Goal: Check status: Check status

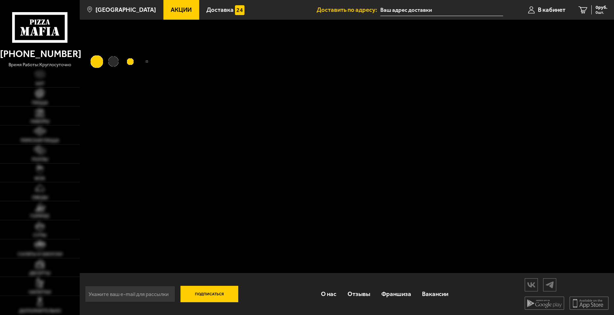
type input "[STREET_ADDRESS][PERSON_NAME]"
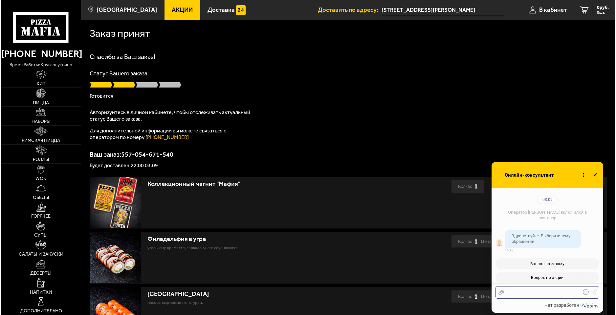
scroll to position [802, 0]
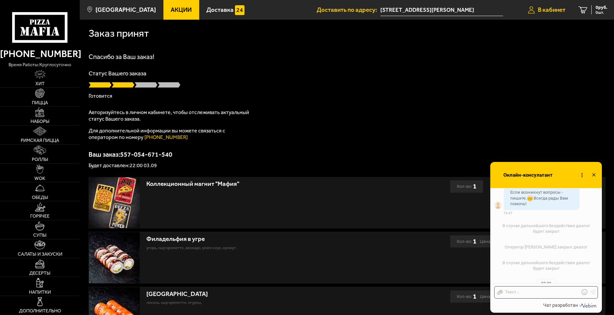
click at [565, 11] on span "В кабинет" at bounding box center [552, 10] width 28 height 6
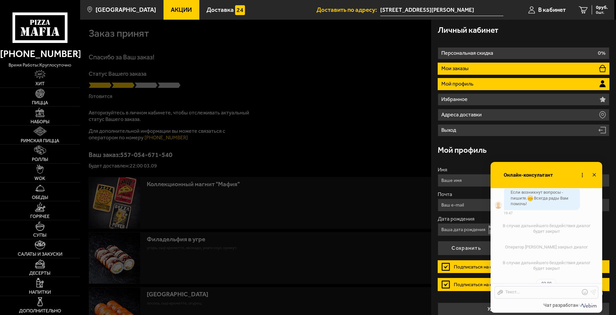
click at [491, 69] on li "Мои заказы" at bounding box center [524, 69] width 172 height 12
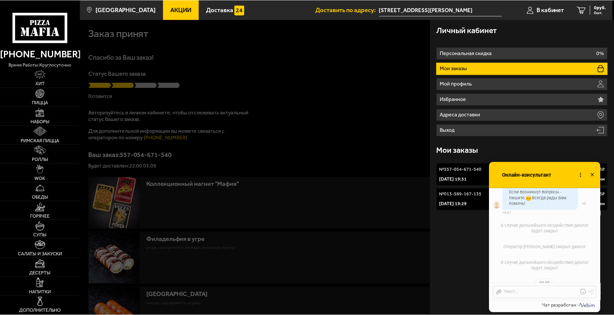
scroll to position [769, 0]
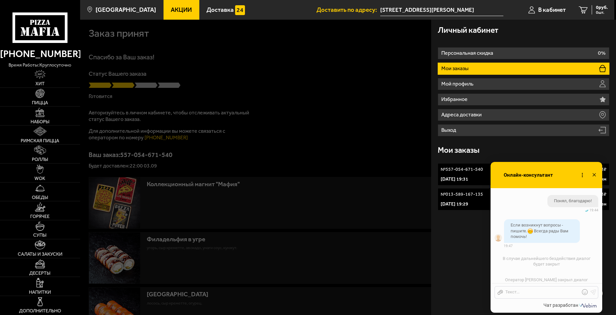
click at [593, 176] on use at bounding box center [593, 174] width 3 height 3
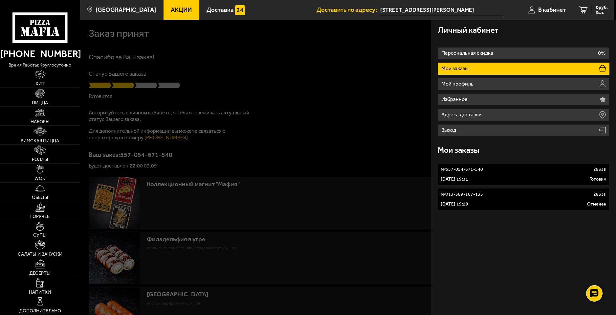
click at [555, 181] on div "3 сентября 2025 г. 19:31 Готовим" at bounding box center [524, 179] width 166 height 7
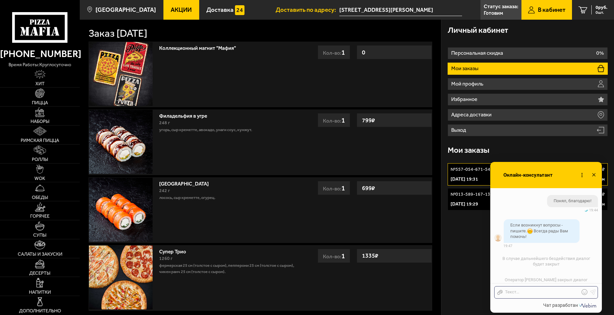
scroll to position [1266, 0]
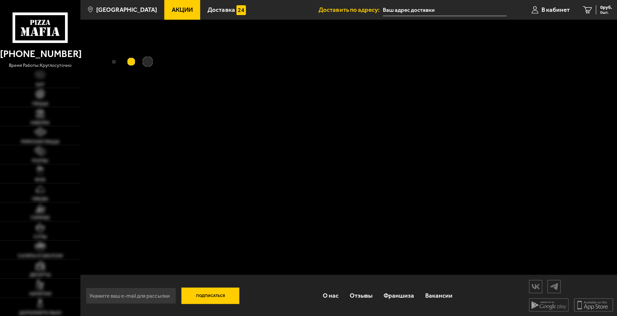
type input "[STREET_ADDRESS][PERSON_NAME]"
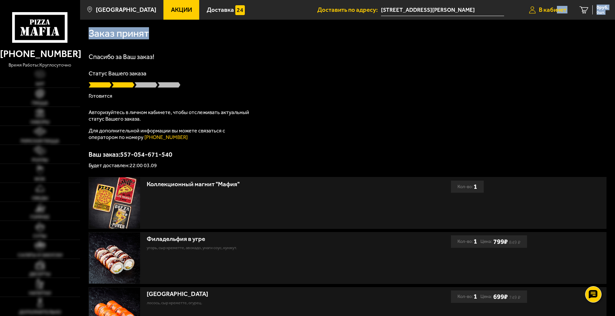
drag, startPoint x: 556, startPoint y: 20, endPoint x: 554, endPoint y: 15, distance: 5.9
click at [556, 18] on main "[GEOGRAPHIC_DATA] Все Акции Доставка Личный кабинет Акции Доставка Доставить по…" at bounding box center [347, 231] width 535 height 462
click at [554, 15] on link "В кабинет" at bounding box center [548, 10] width 51 height 20
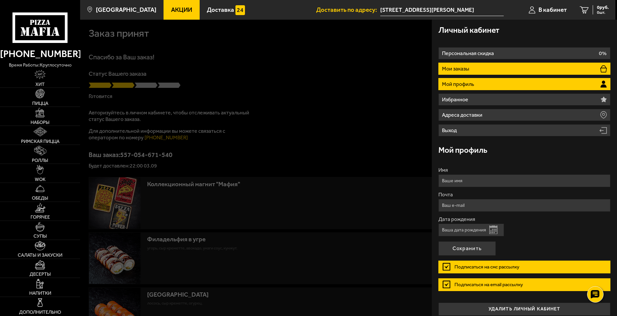
click at [489, 69] on li "Мои заказы" at bounding box center [524, 69] width 172 height 12
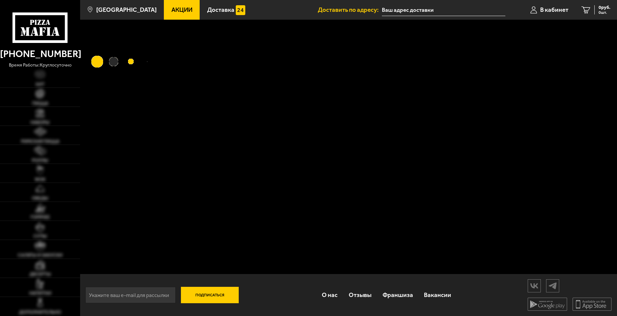
type input "[STREET_ADDRESS][PERSON_NAME]"
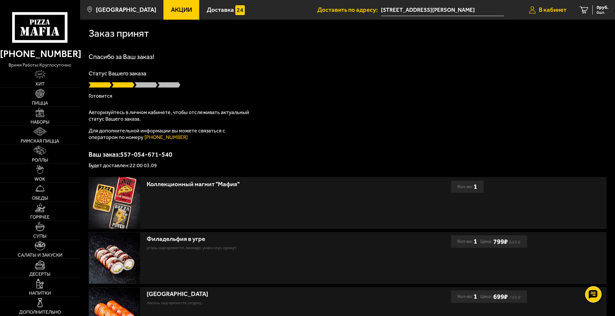
click at [534, 8] on icon at bounding box center [532, 9] width 7 height 7
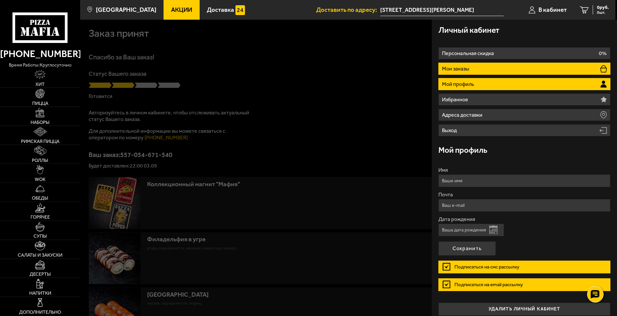
click at [485, 73] on li "Мои заказы" at bounding box center [524, 69] width 172 height 12
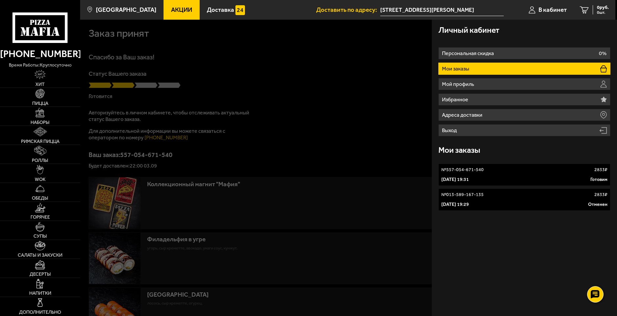
click at [469, 177] on p "[DATE] 19:31" at bounding box center [455, 180] width 28 height 7
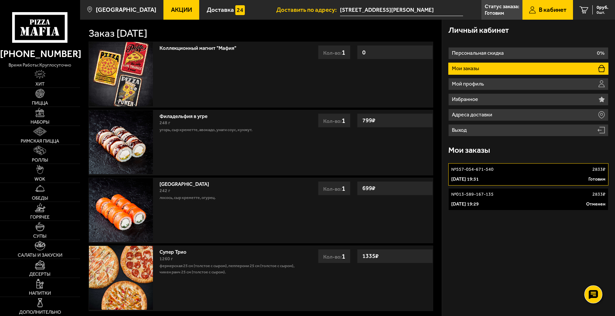
click at [594, 291] on use at bounding box center [594, 294] width 10 height 9
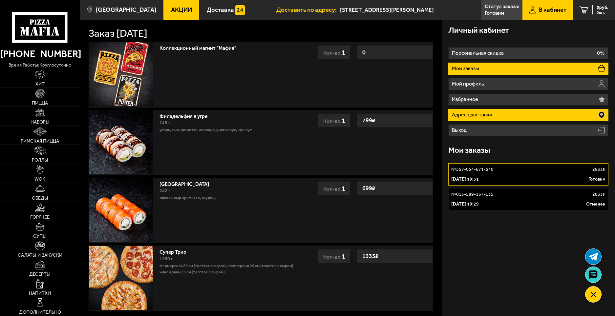
click at [483, 119] on li "Адреса доставки" at bounding box center [528, 115] width 160 height 12
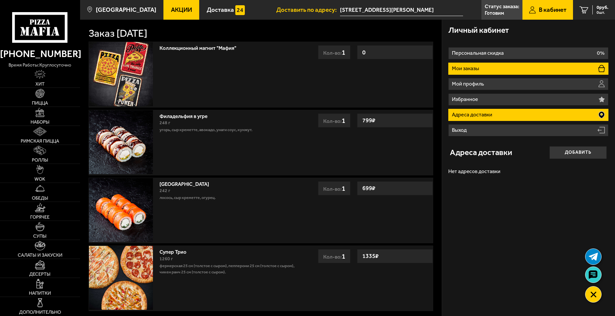
click at [482, 71] on li "Мои заказы" at bounding box center [528, 69] width 160 height 12
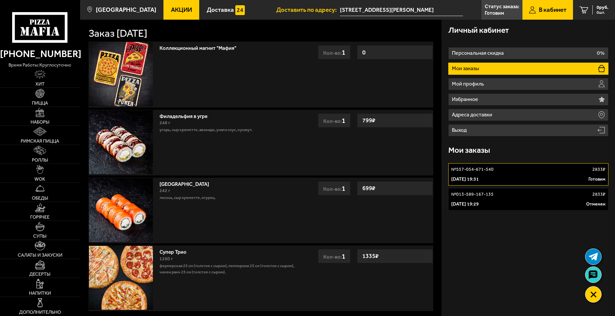
click at [521, 219] on div "Личный кабинет Персональная скидка 0% Мои заказы Мой профиль Избранное Адреса д…" at bounding box center [528, 197] width 173 height 354
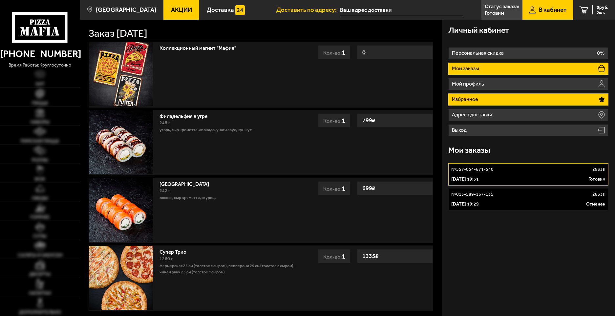
type input "[STREET_ADDRESS][PERSON_NAME]"
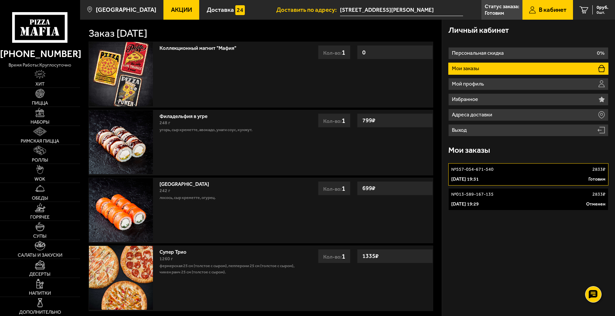
click at [558, 183] on link "№ 557-054-671-540 2833 ₽ 3 сентября 2025 г. 19:31 Готовим" at bounding box center [528, 174] width 160 height 22
click at [554, 178] on div "3 сентября 2025 г. 19:31 Готовим" at bounding box center [528, 179] width 154 height 7
click at [593, 291] on use at bounding box center [594, 294] width 10 height 9
click at [584, 272] on ul "Пицца Мафия клиентская поддержка Чат на сайте" at bounding box center [594, 266] width 20 height 34
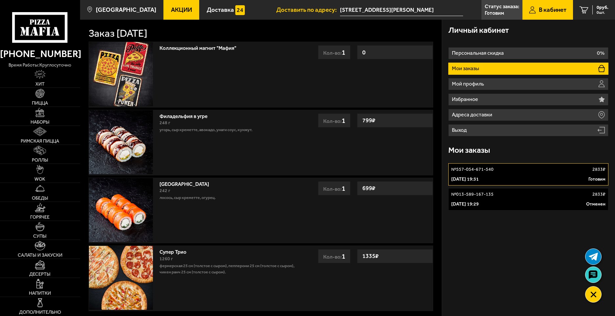
click at [588, 272] on link at bounding box center [594, 275] width 16 height 16
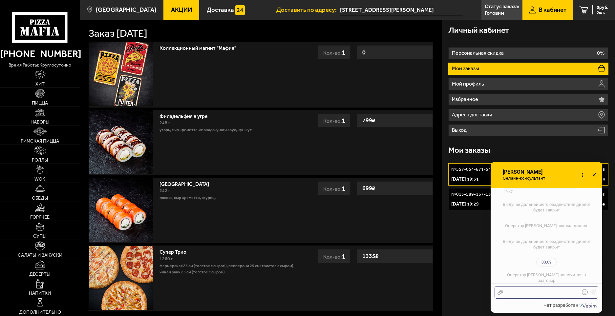
scroll to position [952, 0]
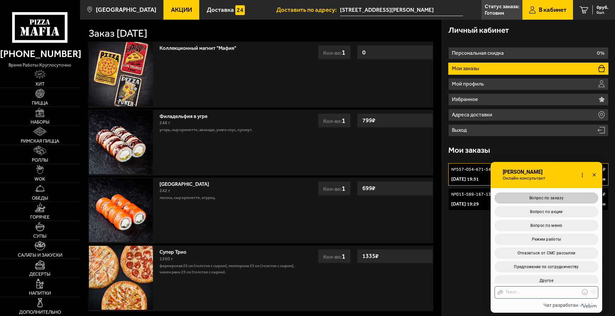
click at [566, 196] on button "Вопрос по заказу" at bounding box center [547, 198] width 104 height 11
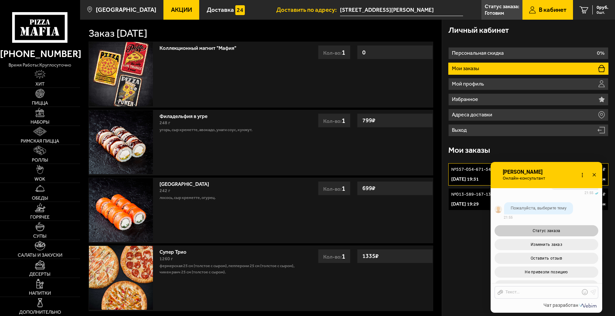
scroll to position [1101, 0]
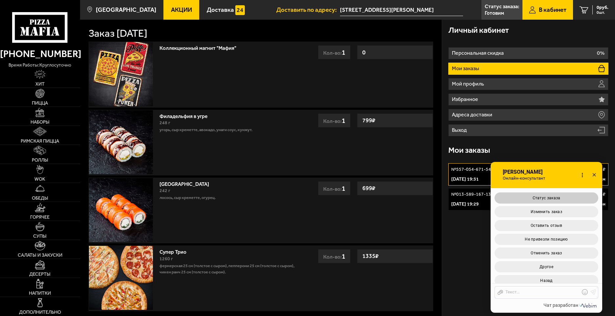
click at [565, 194] on button "Статус заказа" at bounding box center [547, 198] width 104 height 11
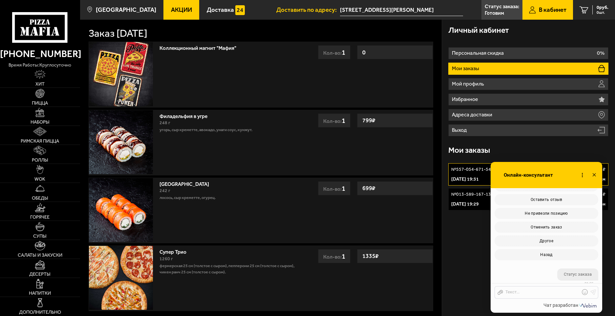
scroll to position [1201, 0]
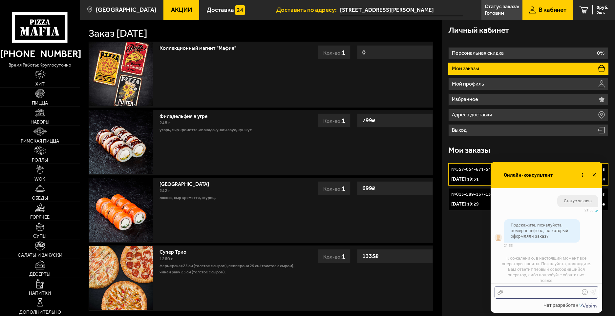
click at [558, 291] on div at bounding box center [541, 293] width 77 height 6
click at [569, 293] on div "+7 921 917 97-36 Добрый день! Я указывал доставку к 22 по заказу, но в статусе …" at bounding box center [541, 279] width 77 height 33
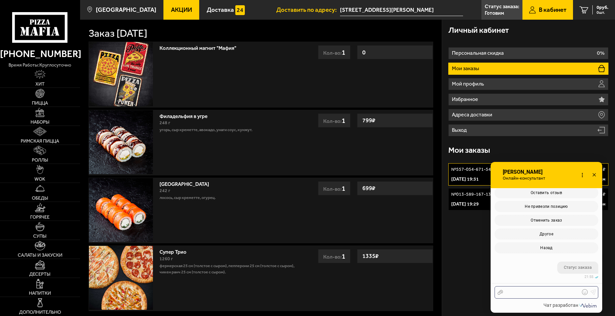
scroll to position [1266, 0]
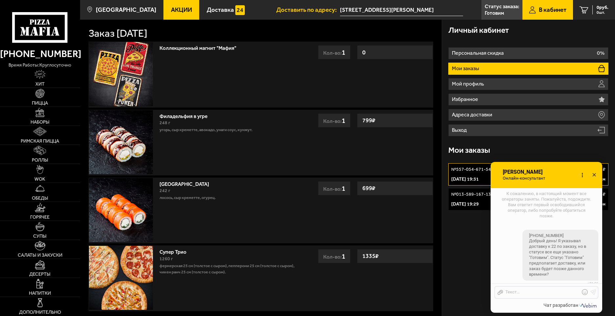
checkbox input "true"
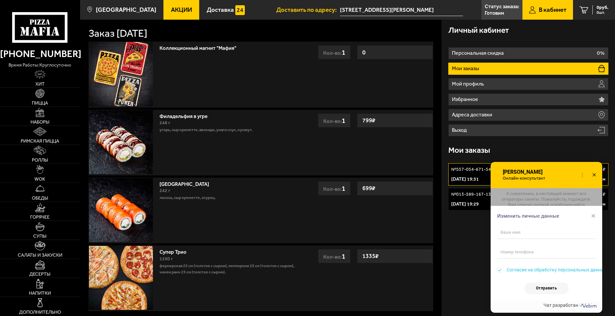
scroll to position [1308, 0]
click at [584, 199] on div "Изменить личные данные × Согласие на обработку персональных данных Отправить" at bounding box center [547, 244] width 112 height 113
click at [593, 212] on span "×" at bounding box center [593, 216] width 5 height 10
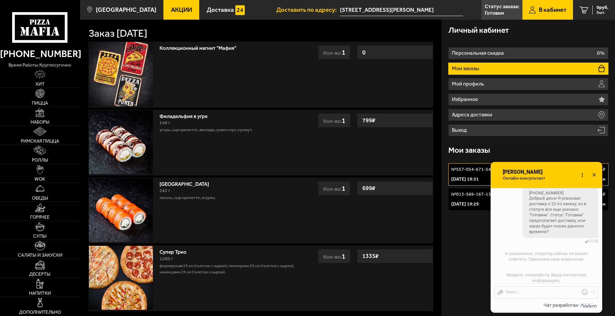
click at [592, 174] on icon at bounding box center [595, 176] width 10 height 10
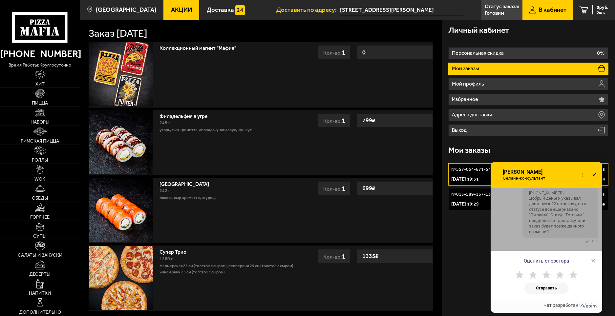
click at [595, 177] on icon at bounding box center [595, 176] width 10 height 10
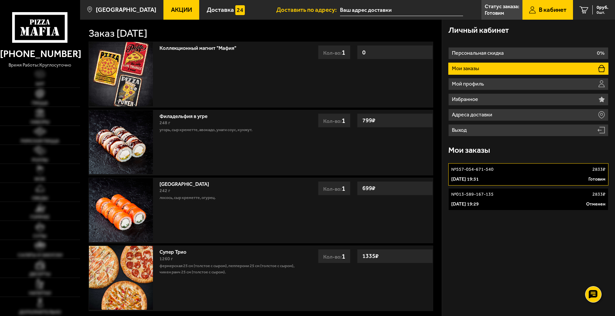
type input "[STREET_ADDRESS][PERSON_NAME]"
click at [591, 293] on icon at bounding box center [594, 294] width 10 height 9
click at [595, 278] on use at bounding box center [594, 275] width 10 height 9
checkbox input "true"
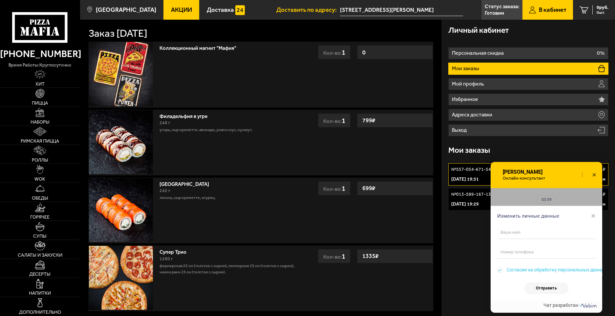
scroll to position [1308, 0]
click at [592, 217] on span "×" at bounding box center [593, 216] width 5 height 10
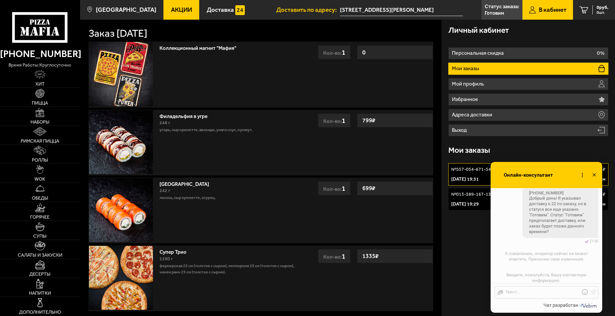
click at [596, 176] on icon at bounding box center [595, 176] width 10 height 10
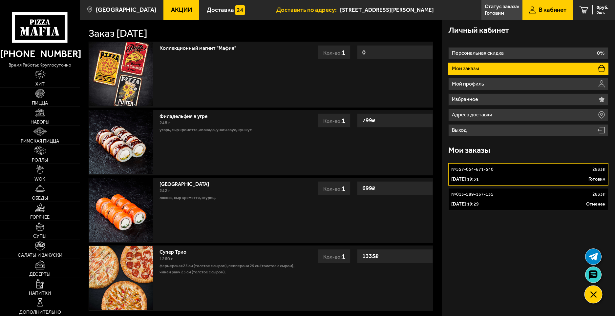
click at [594, 295] on use at bounding box center [594, 295] width 6 height 6
click at [594, 295] on use at bounding box center [594, 294] width 10 height 9
click at [596, 269] on link at bounding box center [594, 275] width 16 height 16
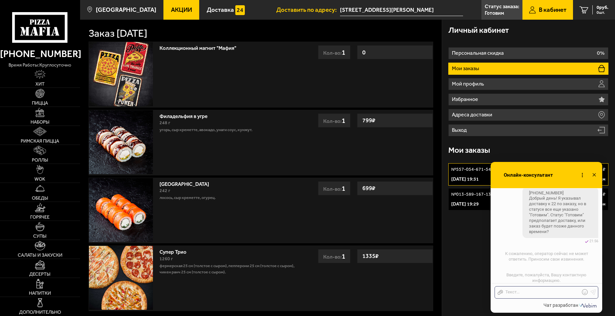
click at [593, 176] on icon at bounding box center [595, 176] width 10 height 10
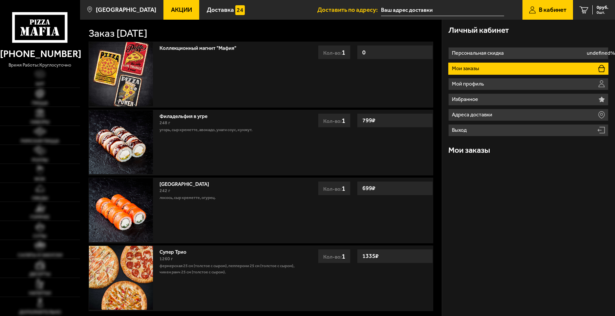
type input "[STREET_ADDRESS][PERSON_NAME]"
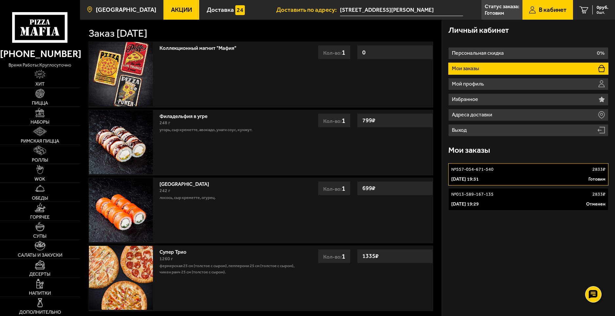
click at [118, 11] on span "[GEOGRAPHIC_DATA]" at bounding box center [126, 10] width 60 height 6
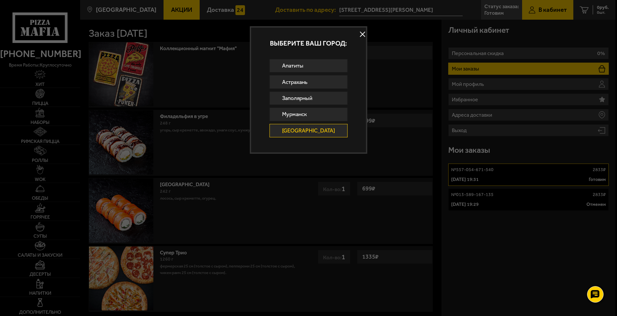
click at [319, 133] on link "[GEOGRAPHIC_DATA]" at bounding box center [308, 130] width 78 height 13
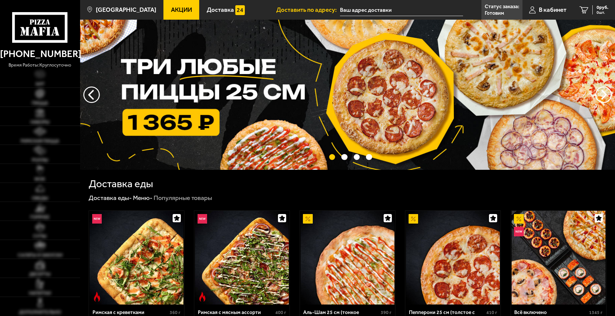
type input "[STREET_ADDRESS][PERSON_NAME]"
click at [134, 10] on span "[GEOGRAPHIC_DATA]" at bounding box center [126, 10] width 60 height 6
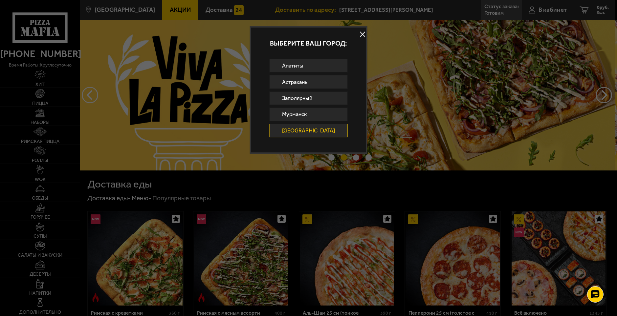
click at [358, 36] on button at bounding box center [363, 34] width 10 height 10
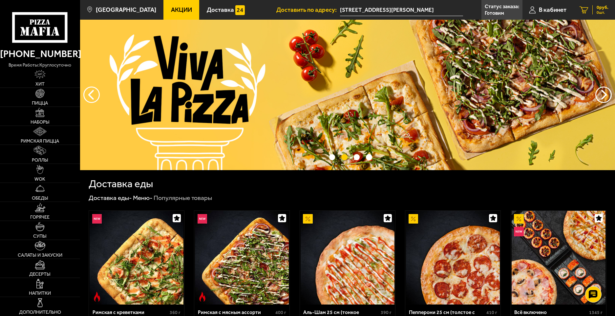
click at [589, 8] on link "0 руб. 0 шт." at bounding box center [594, 10] width 42 height 20
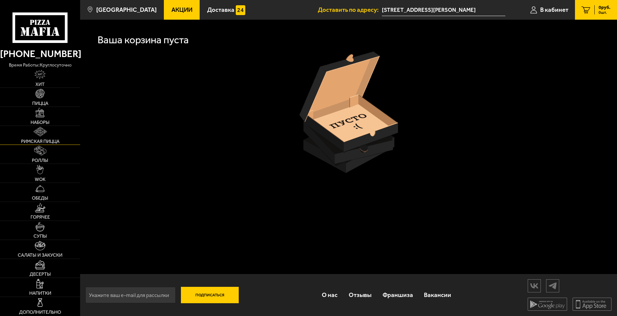
click at [47, 141] on span "Римская пицца" at bounding box center [40, 141] width 38 height 5
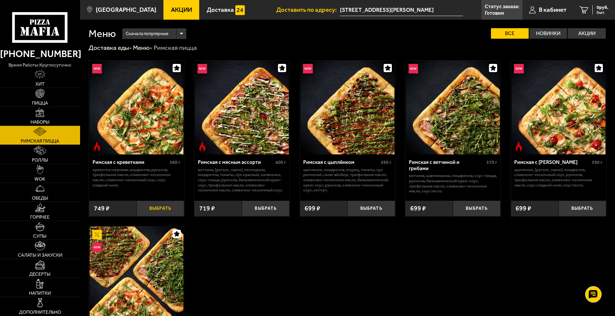
click at [156, 210] on button "Выбрать" at bounding box center [161, 209] width 48 height 16
click at [591, 10] on div "749 руб. 1 шт." at bounding box center [597, 9] width 21 height 9
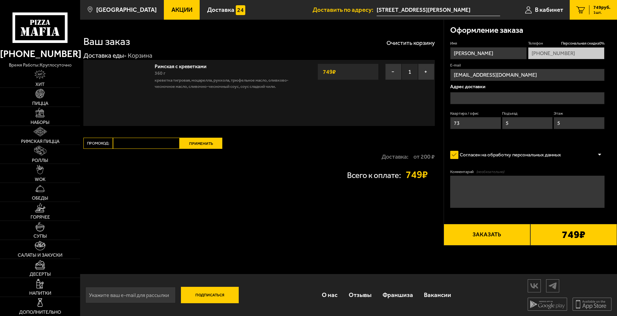
type input "[STREET_ADDRESS][PERSON_NAME]"
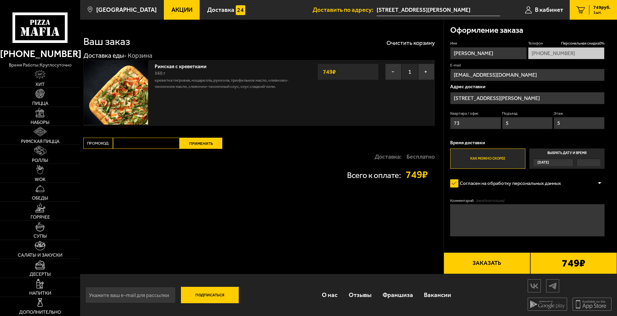
click at [546, 164] on span "Сегодня" at bounding box center [542, 163] width 11 height 8
click at [0, 0] on input "Выбрать дату и время Сегодня" at bounding box center [0, 0] width 0 height 0
click at [549, 163] on span "Сегодня" at bounding box center [542, 163] width 11 height 8
click at [0, 0] on input "Выбрать дату и время Сегодня" at bounding box center [0, 0] width 0 height 0
click at [578, 163] on div at bounding box center [589, 163] width 24 height 8
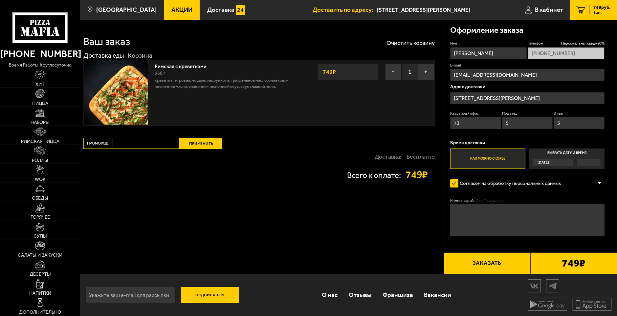
click at [0, 0] on input "Выбрать дату и время Сегодня" at bounding box center [0, 0] width 0 height 0
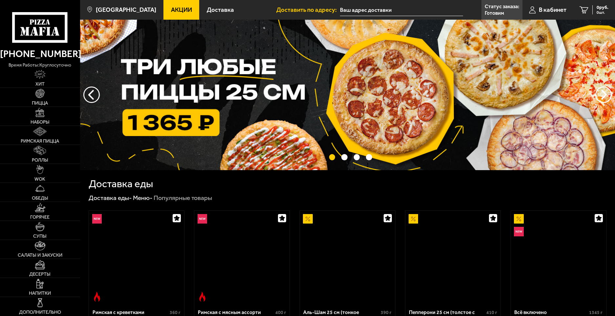
type input "[STREET_ADDRESS][PERSON_NAME]"
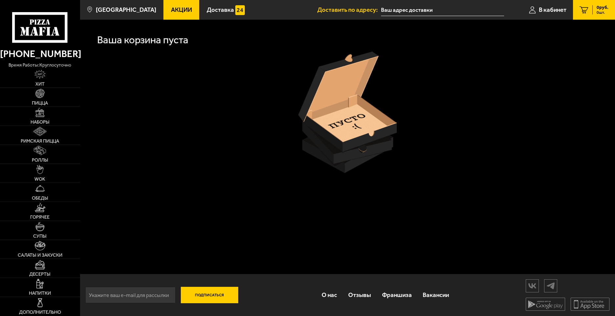
type input "[STREET_ADDRESS][PERSON_NAME]"
click at [550, 11] on span "В кабинет" at bounding box center [554, 10] width 28 height 6
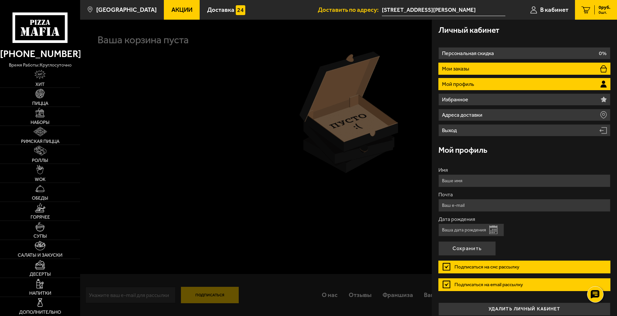
click at [497, 70] on li "Мои заказы" at bounding box center [524, 69] width 172 height 12
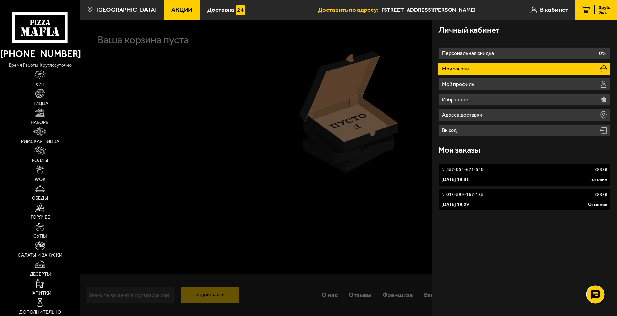
click at [598, 295] on use at bounding box center [595, 294] width 10 height 9
click at [596, 280] on link at bounding box center [594, 274] width 17 height 17
checkbox input "true"
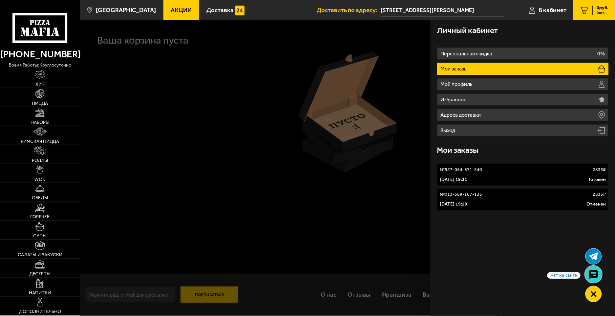
scroll to position [1308, 0]
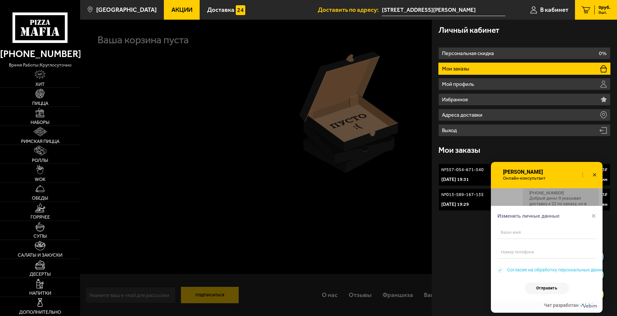
click at [594, 217] on span "×" at bounding box center [593, 216] width 5 height 10
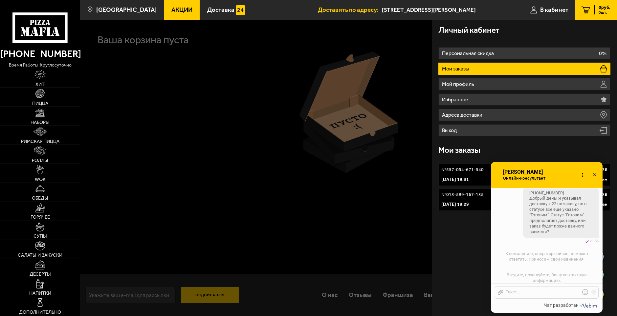
click at [478, 237] on div "Личный кабинет Персональная скидка 0% Мои заказы Мой профиль Избранное Адреса д…" at bounding box center [524, 168] width 185 height 297
click at [594, 173] on icon at bounding box center [595, 176] width 10 height 10
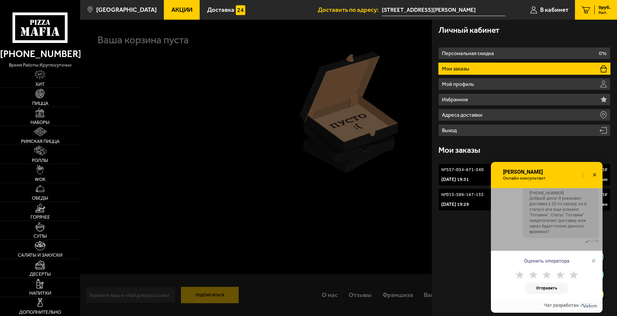
click at [593, 261] on span "×" at bounding box center [593, 261] width 5 height 10
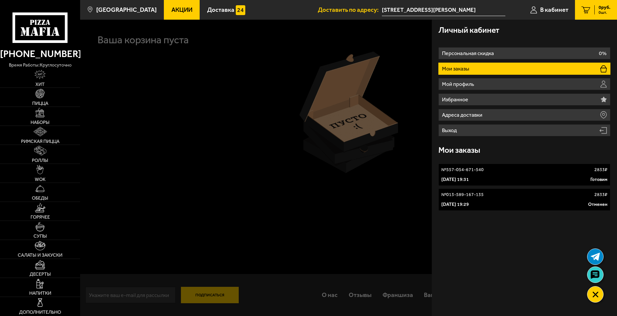
click at [591, 184] on link "№ 557-054-671-540 2833 ₽ [DATE] 19:31 Готовим" at bounding box center [524, 175] width 172 height 22
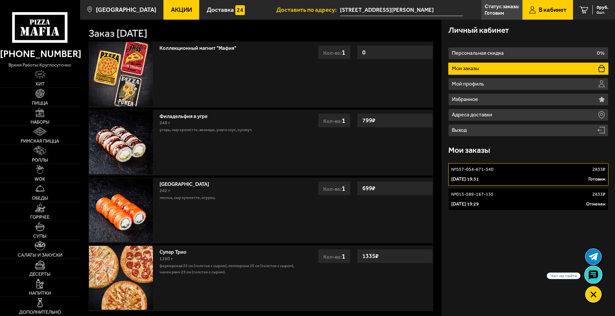
drag, startPoint x: 608, startPoint y: 283, endPoint x: 590, endPoint y: 275, distance: 20.0
click at [590, 275] on use at bounding box center [594, 275] width 10 height 9
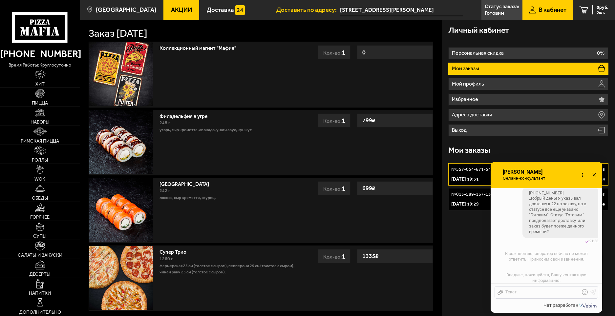
click at [460, 254] on div "Личный кабинет Персональная скидка 0% Мои заказы Мой профиль Избранное Адреса д…" at bounding box center [528, 197] width 173 height 354
click at [594, 175] on use at bounding box center [594, 174] width 3 height 3
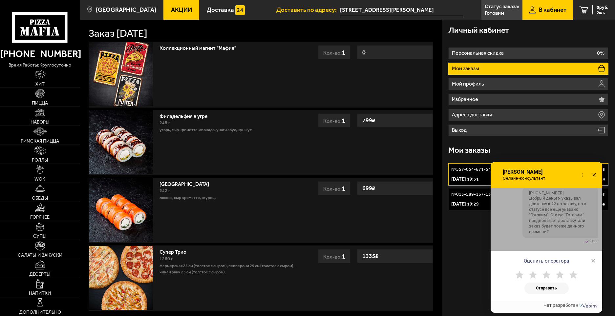
click at [466, 238] on div "Личный кабинет Персональная скидка 0% Мои заказы Мой профиль Избранное Адреса д…" at bounding box center [528, 197] width 173 height 354
click at [595, 257] on span "×" at bounding box center [593, 261] width 5 height 10
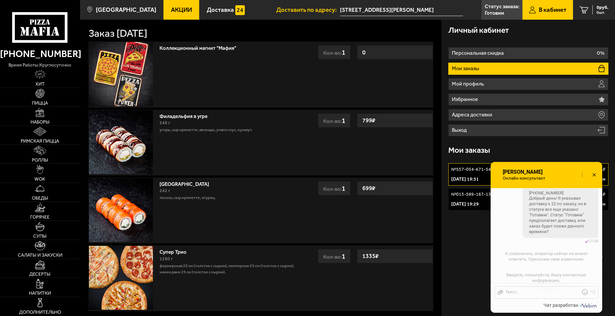
click at [589, 263] on body "[PHONE_NUMBER] время работы: круглосуточно [PERSON_NAME] Наборы Римская пицца Р…" at bounding box center [307, 208] width 615 height 416
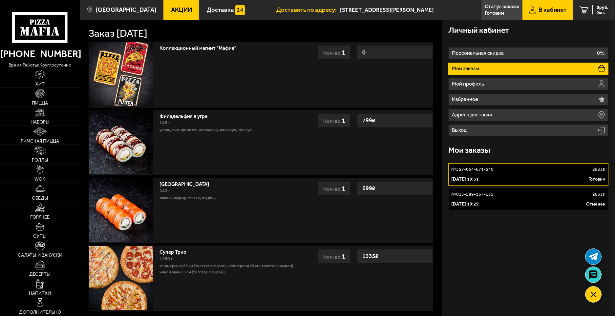
click at [541, 172] on div "№ 557-054-671-540 2833 ₽" at bounding box center [528, 169] width 154 height 7
click at [479, 179] on p "[DATE] 19:31" at bounding box center [465, 179] width 28 height 7
click at [497, 11] on p "Готовим" at bounding box center [494, 13] width 19 height 5
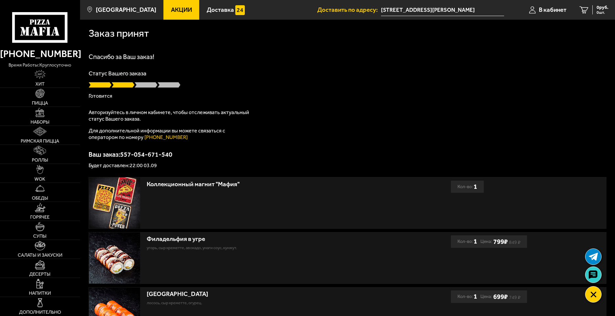
click at [147, 84] on span at bounding box center [146, 85] width 23 height 7
